Goal: Book appointment/travel/reservation

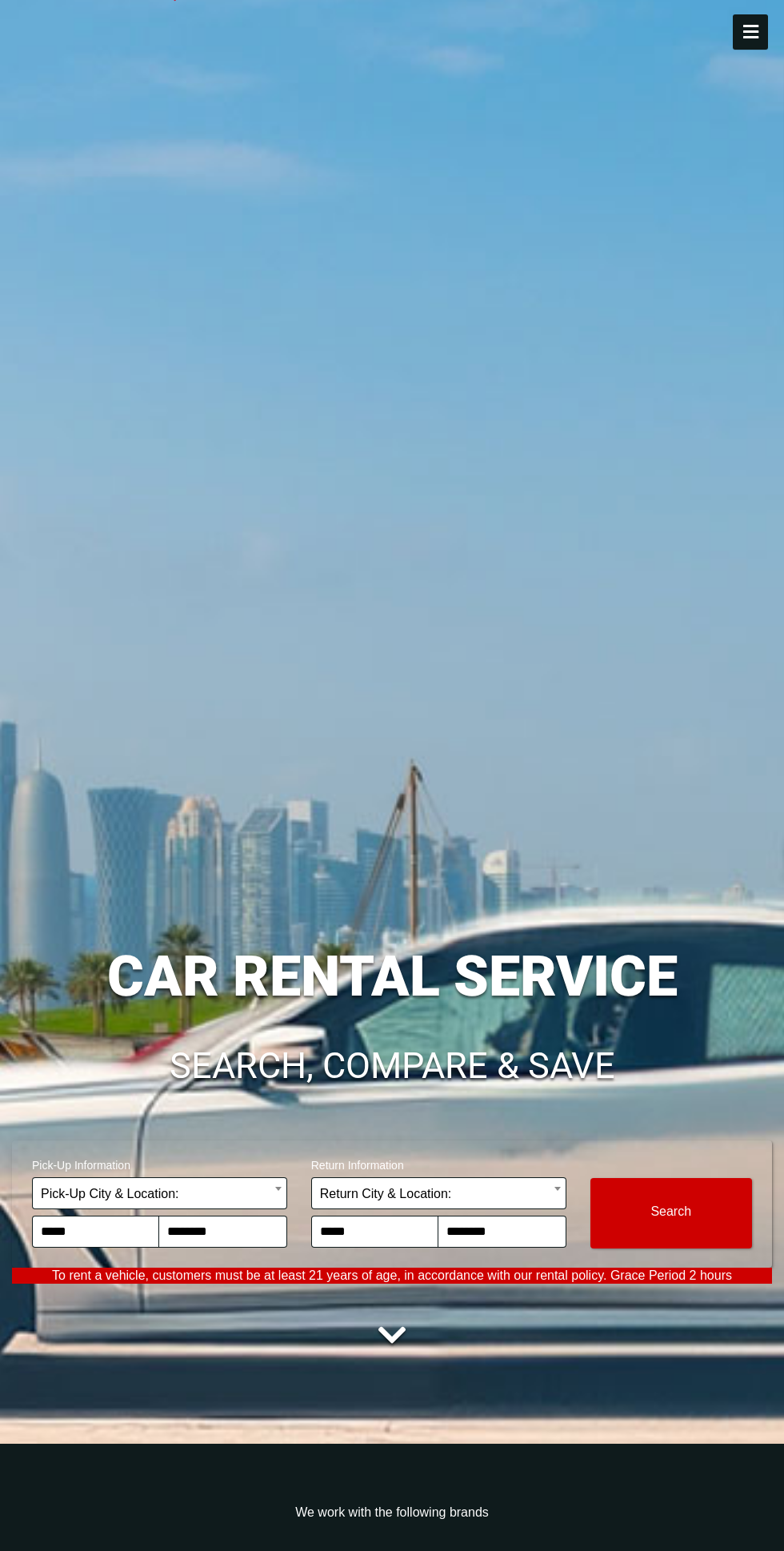
scroll to position [167, 0]
